Goal: Task Accomplishment & Management: Manage account settings

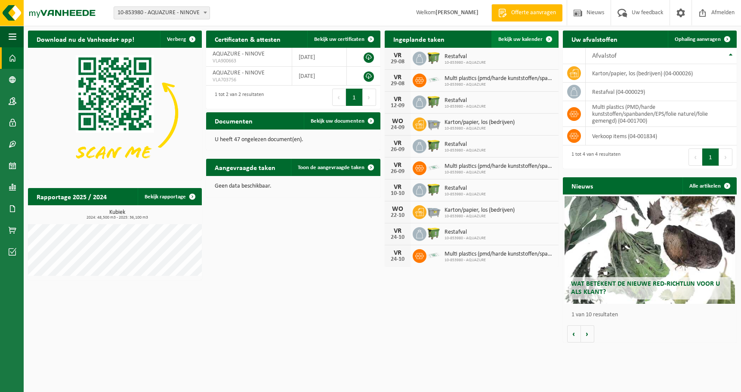
click at [516, 39] on span "Bekijk uw kalender" at bounding box center [520, 40] width 44 height 6
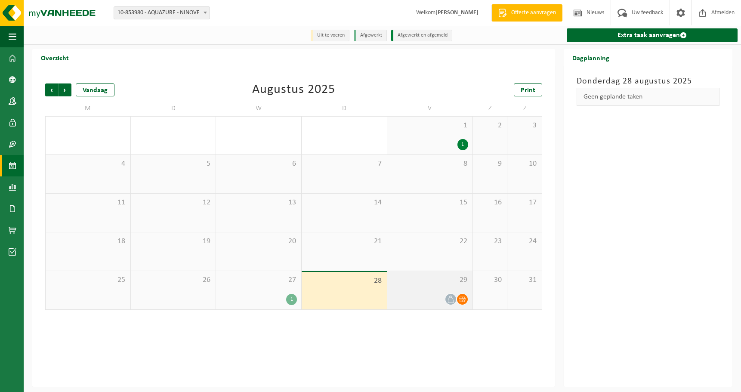
click at [462, 300] on icon at bounding box center [462, 299] width 7 height 7
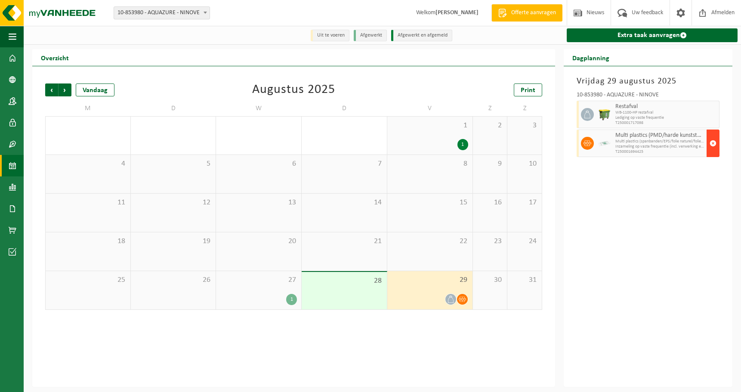
click at [713, 142] on span "button" at bounding box center [713, 143] width 7 height 17
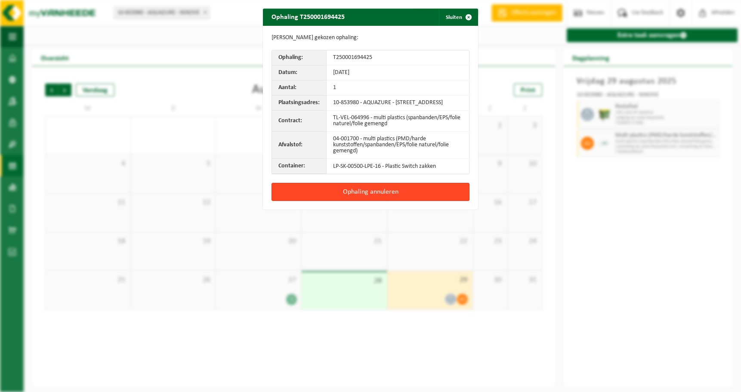
click at [370, 199] on button "Ophaling annuleren" at bounding box center [371, 192] width 198 height 18
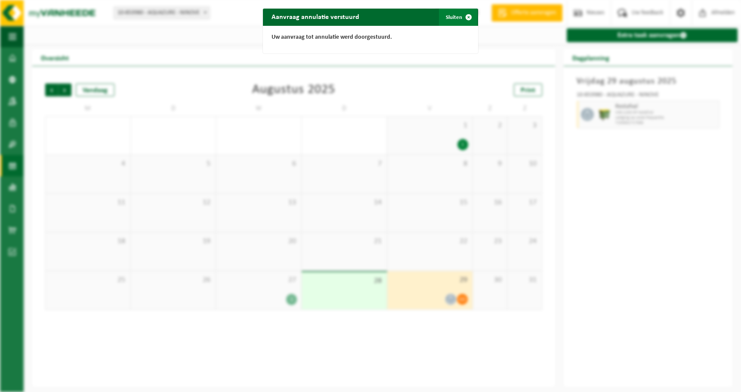
click at [466, 15] on span "button" at bounding box center [468, 17] width 17 height 17
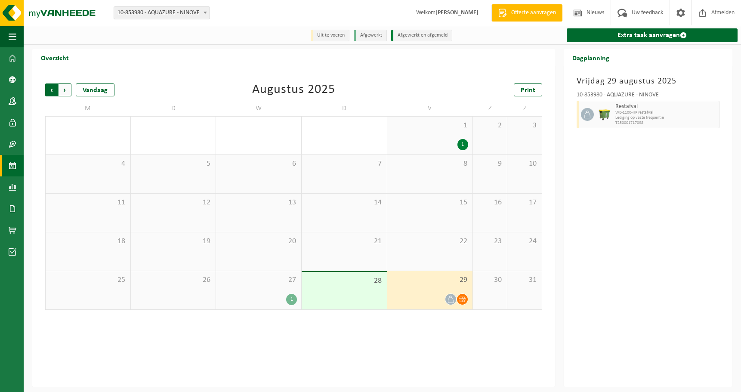
click at [67, 91] on span "Volgende" at bounding box center [65, 89] width 13 height 13
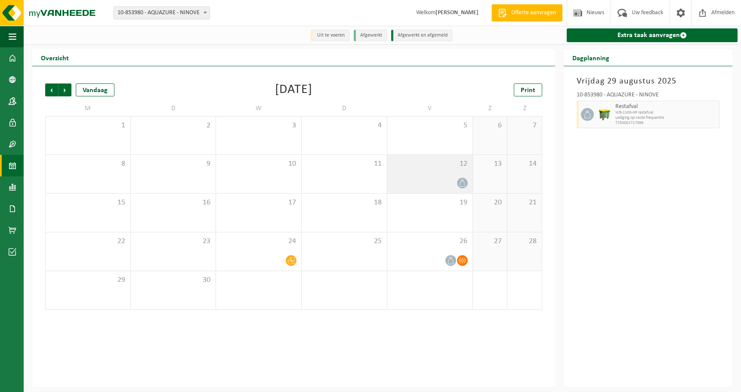
click at [462, 182] on icon at bounding box center [462, 182] width 7 height 7
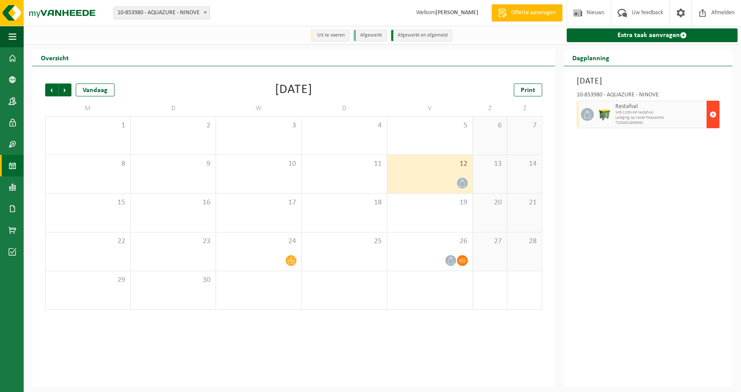
click at [714, 114] on span "button" at bounding box center [713, 114] width 7 height 17
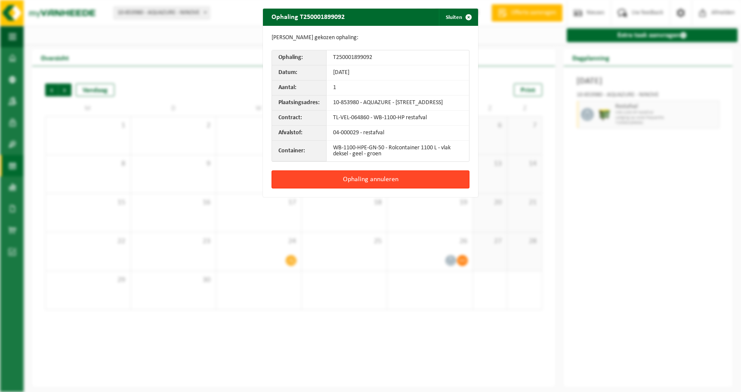
click at [388, 188] on button "Ophaling annuleren" at bounding box center [371, 179] width 198 height 18
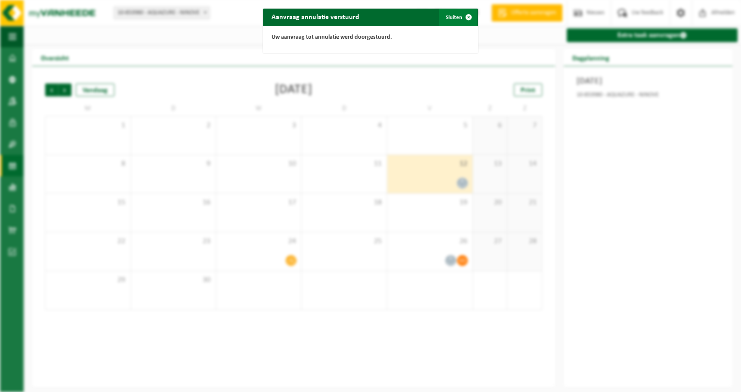
click at [466, 15] on span "button" at bounding box center [468, 17] width 17 height 17
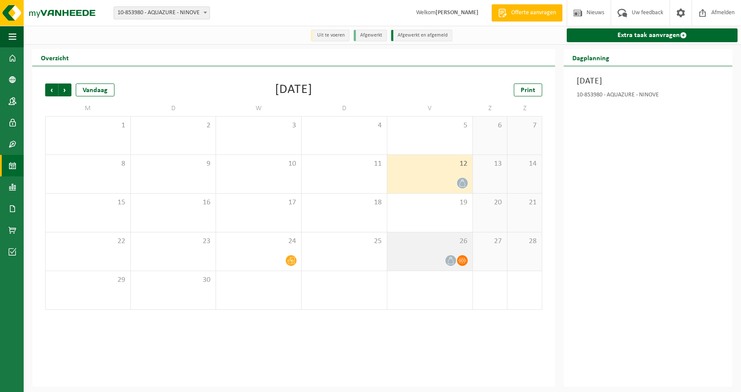
click at [450, 263] on icon at bounding box center [450, 260] width 7 height 7
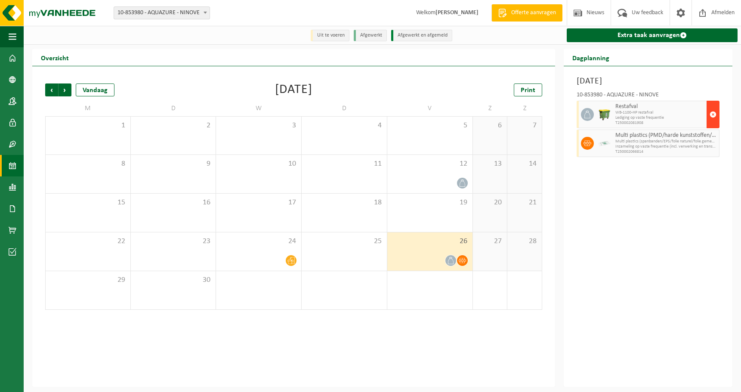
click at [713, 115] on span "button" at bounding box center [713, 114] width 7 height 17
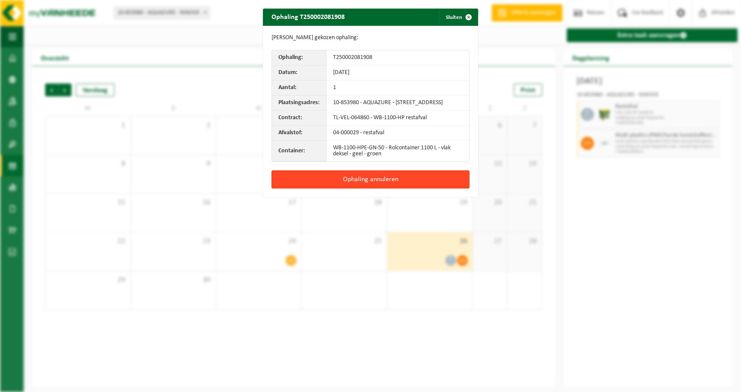
click at [378, 187] on button "Ophaling annuleren" at bounding box center [371, 179] width 198 height 18
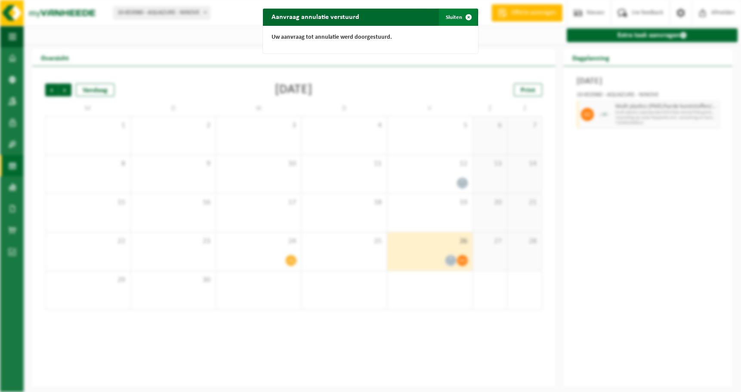
click at [463, 16] on span "button" at bounding box center [468, 17] width 17 height 17
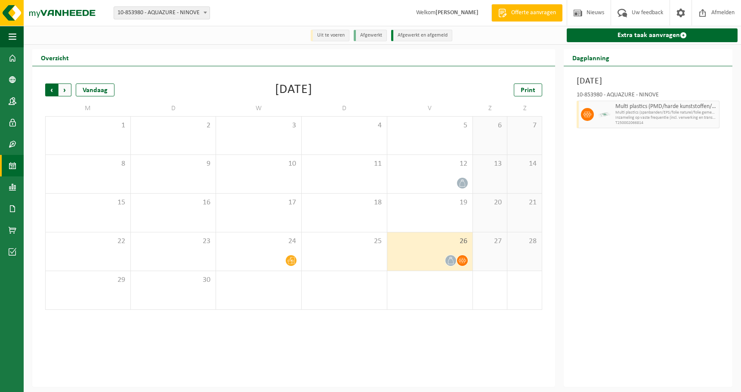
click at [71, 88] on span "Volgende" at bounding box center [65, 89] width 13 height 13
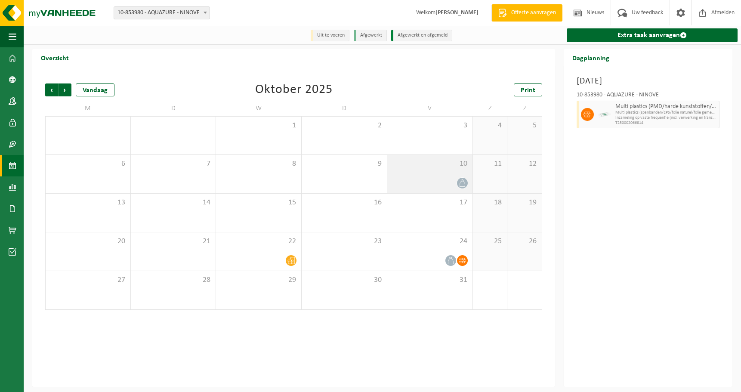
click at [464, 184] on icon at bounding box center [462, 182] width 7 height 7
